Goal: Book appointment/travel/reservation

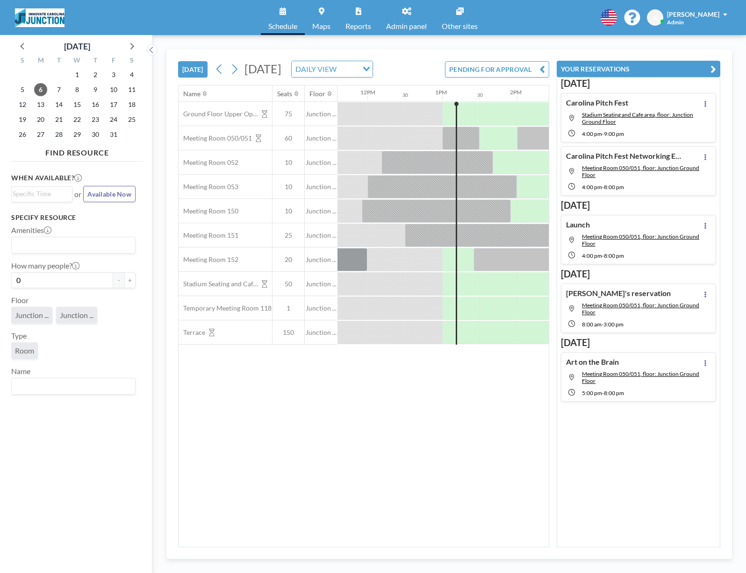
scroll to position [0, 863]
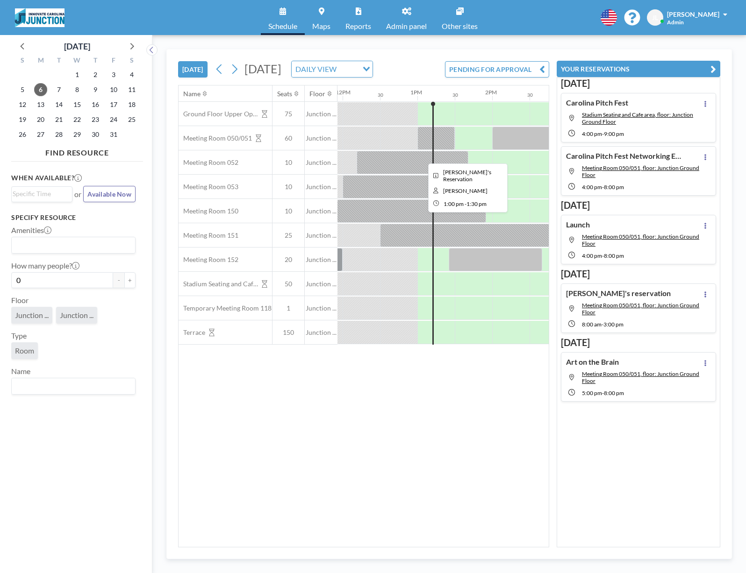
click at [467, 150] on div at bounding box center [473, 138] width 37 height 23
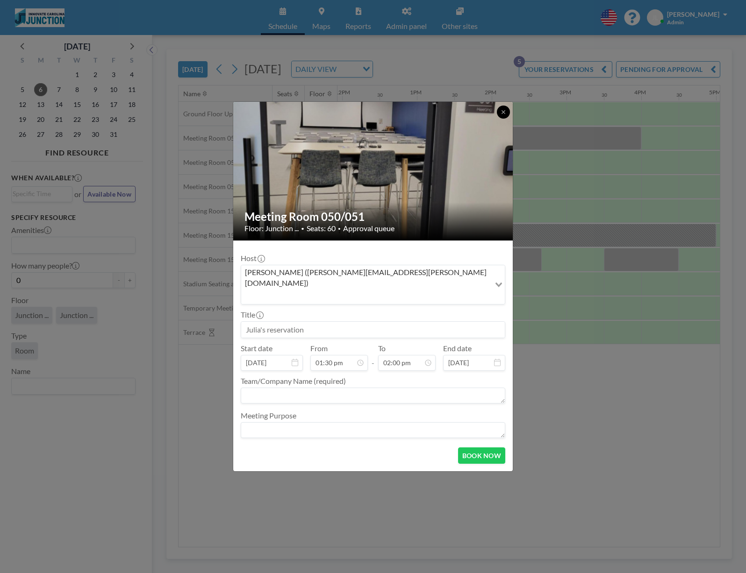
click at [504, 115] on icon at bounding box center [503, 112] width 6 height 6
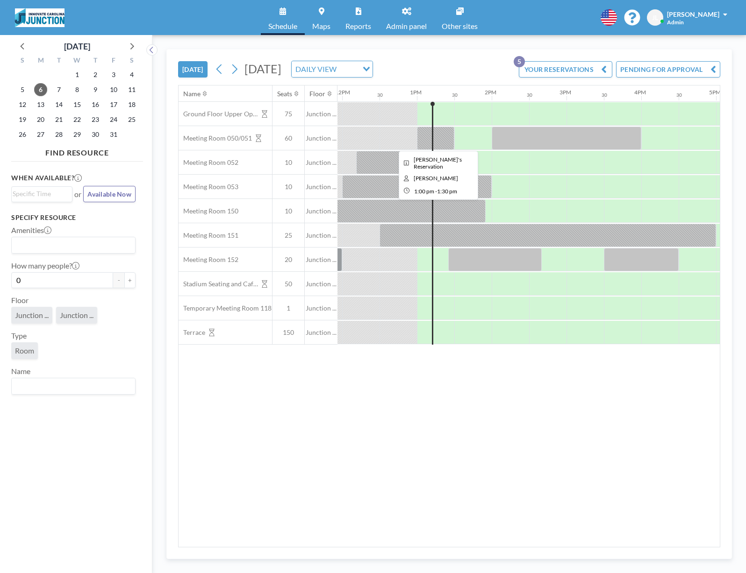
click at [443, 139] on div at bounding box center [435, 138] width 37 height 23
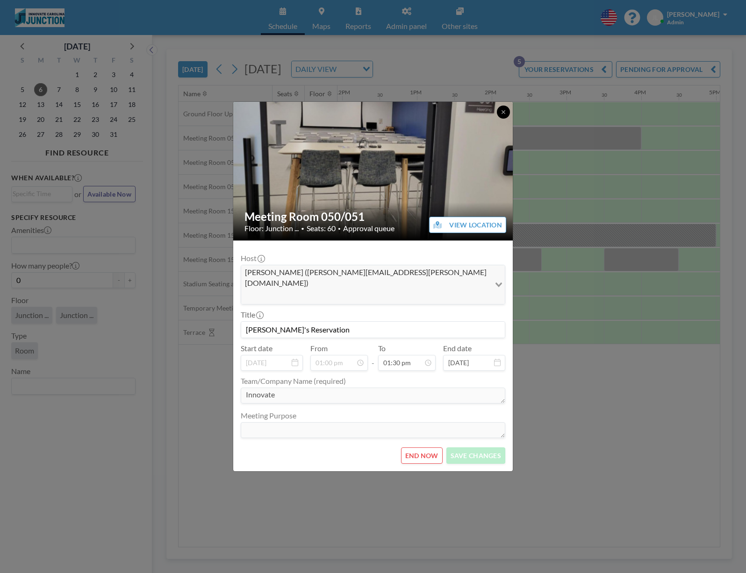
click at [502, 115] on icon at bounding box center [503, 112] width 6 height 6
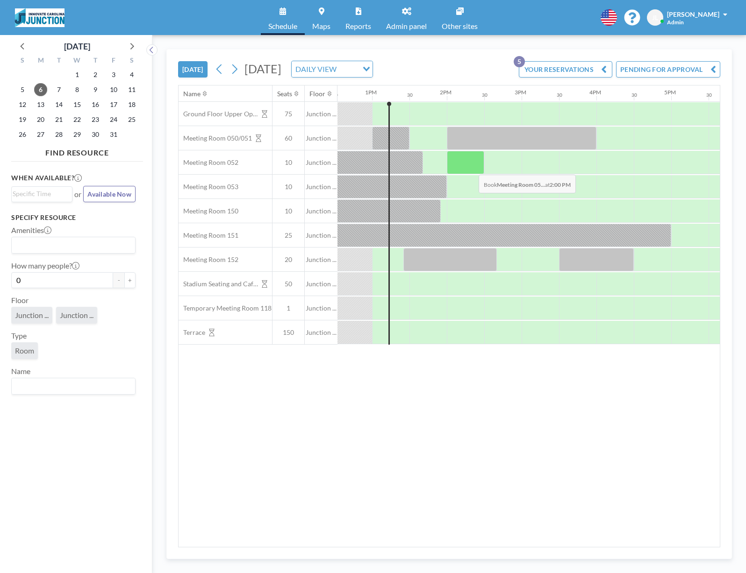
scroll to position [0, 939]
